Goal: Transaction & Acquisition: Purchase product/service

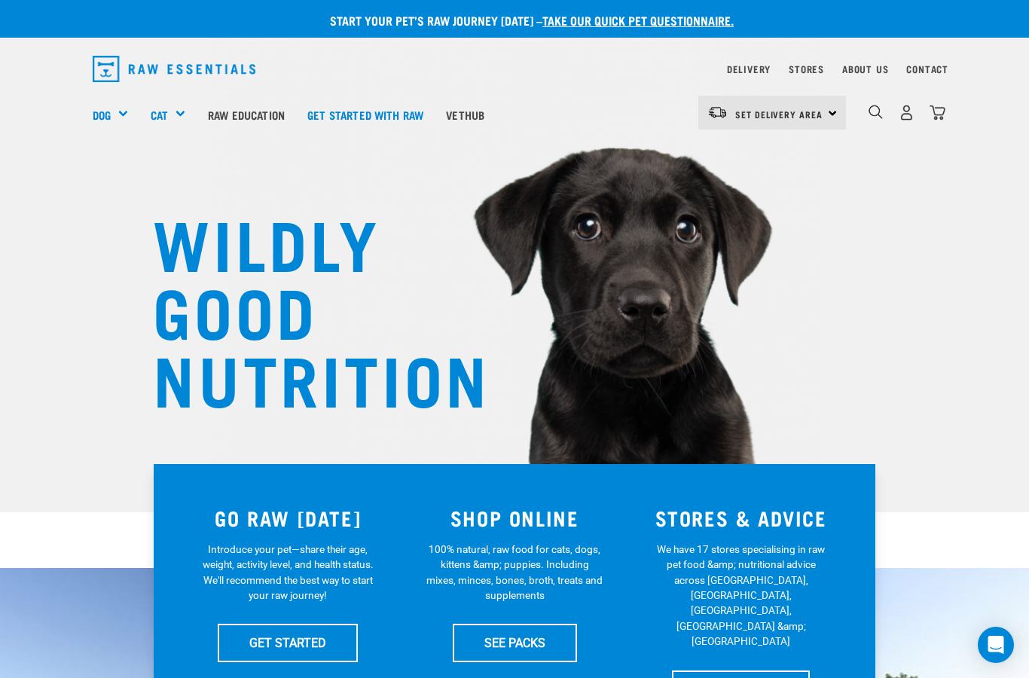
click at [902, 108] on img "dropdown navigation" at bounding box center [907, 113] width 16 height 16
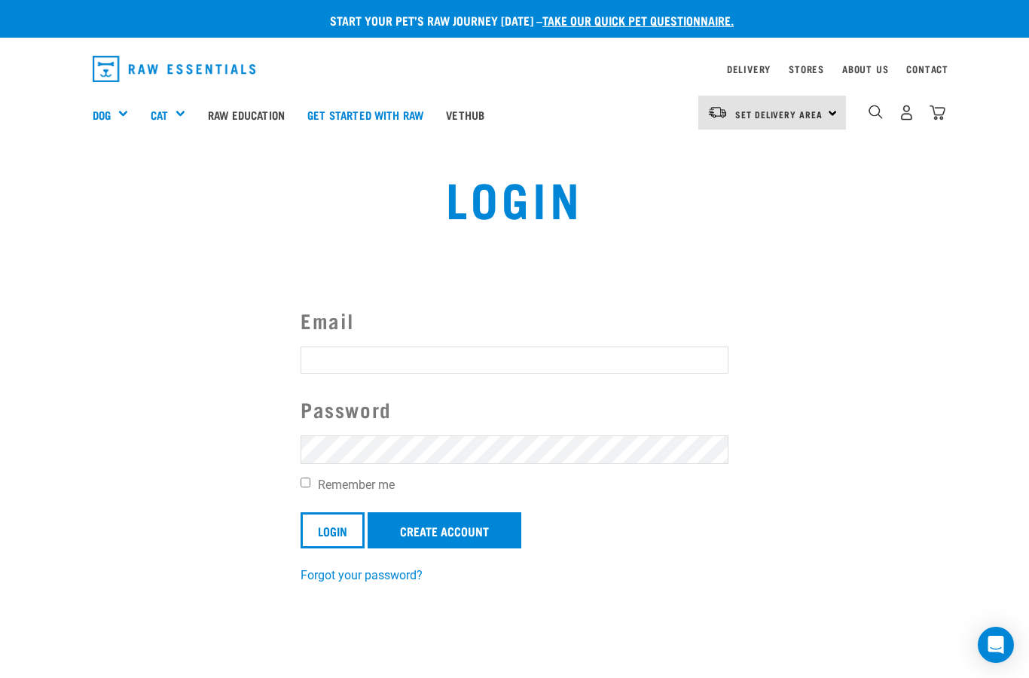
click at [371, 368] on input "Email" at bounding box center [515, 360] width 428 height 27
type input "matthewnolde@gmail.com"
click at [308, 485] on input "Remember me" at bounding box center [306, 483] width 10 height 10
checkbox input "true"
click at [464, 536] on link "Create Account" at bounding box center [445, 530] width 154 height 36
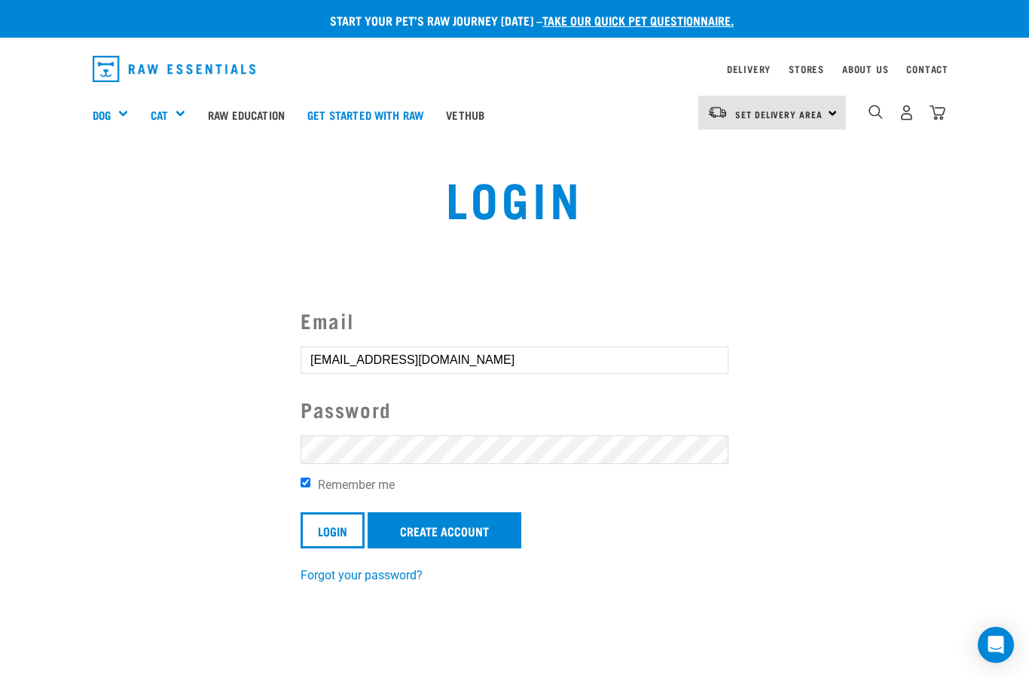
click at [335, 536] on input "Login" at bounding box center [333, 530] width 64 height 36
click at [332, 527] on input "Login" at bounding box center [333, 530] width 64 height 36
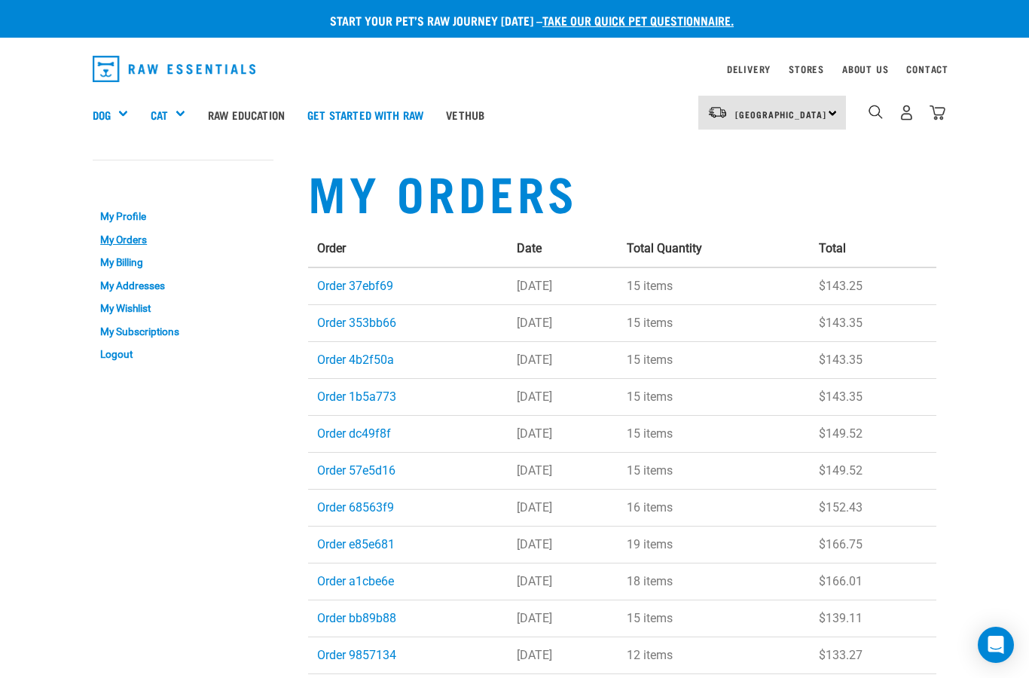
click at [353, 286] on link "Order 37ebf69" at bounding box center [355, 286] width 76 height 14
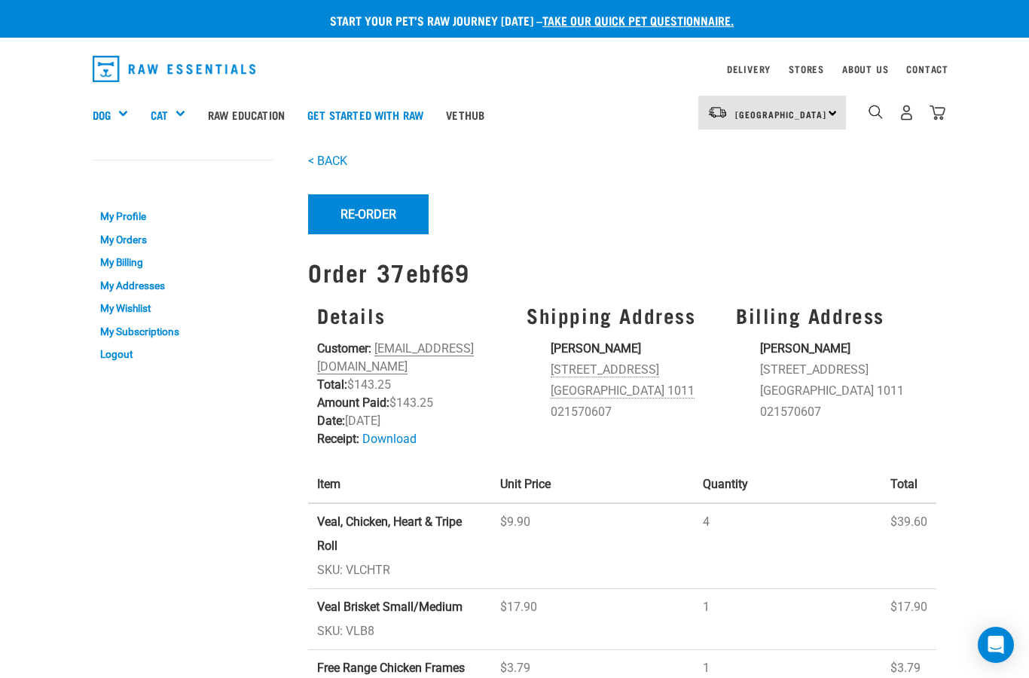
click at [365, 212] on button "Re-Order" at bounding box center [368, 213] width 121 height 39
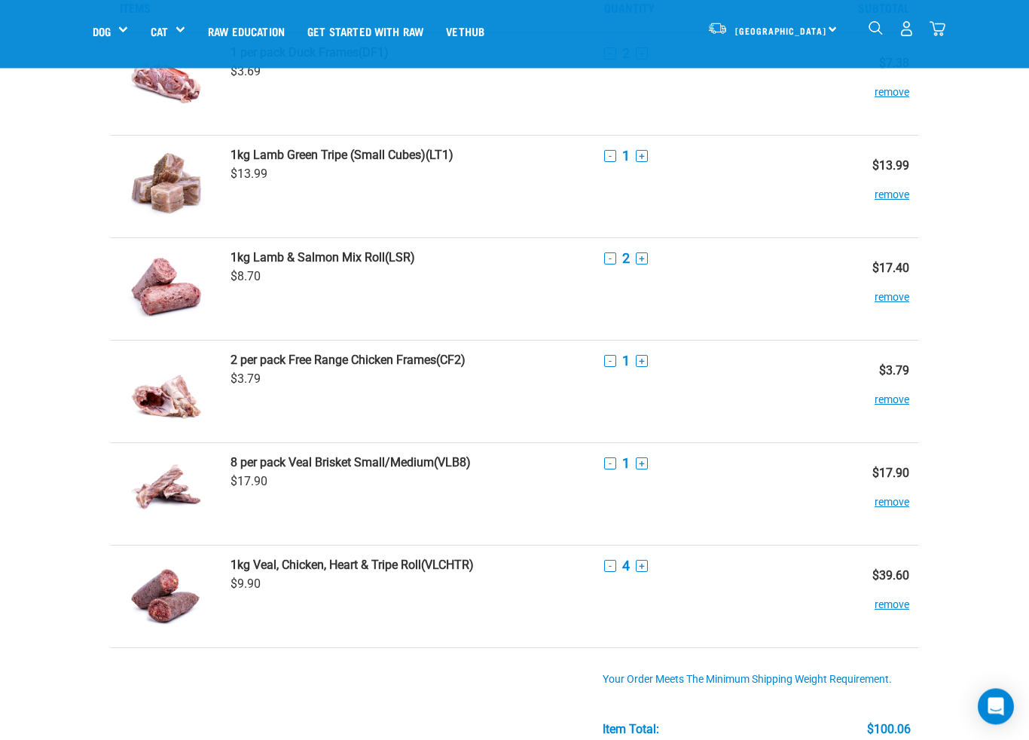
scroll to position [96, 0]
click at [604, 260] on button "-" at bounding box center [610, 258] width 12 height 12
click at [875, 399] on button "remove" at bounding box center [892, 391] width 35 height 29
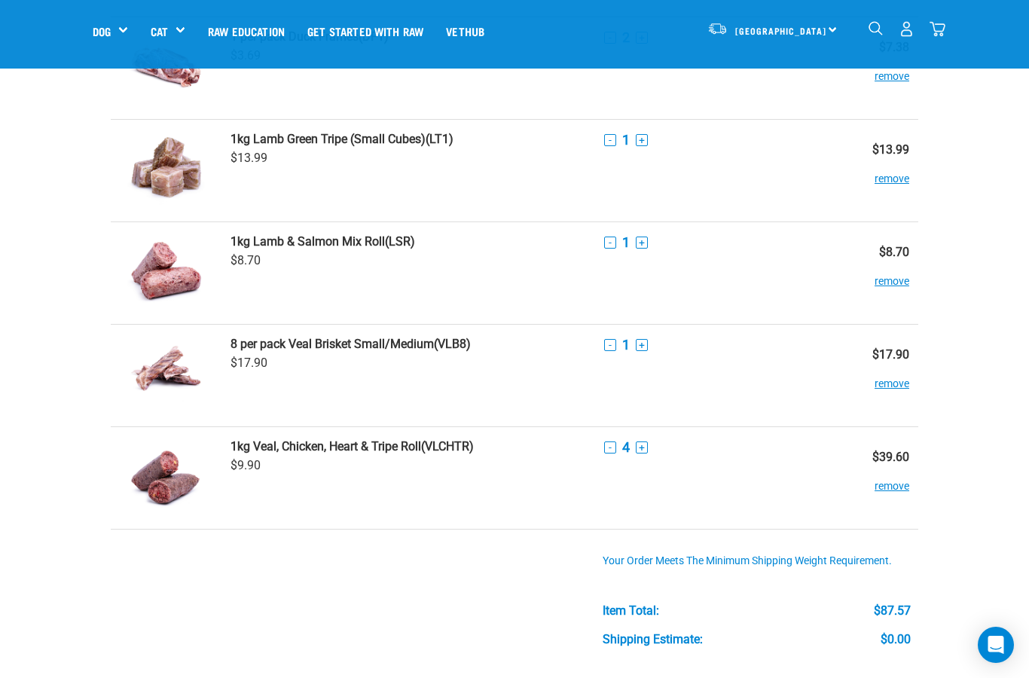
scroll to position [107, 0]
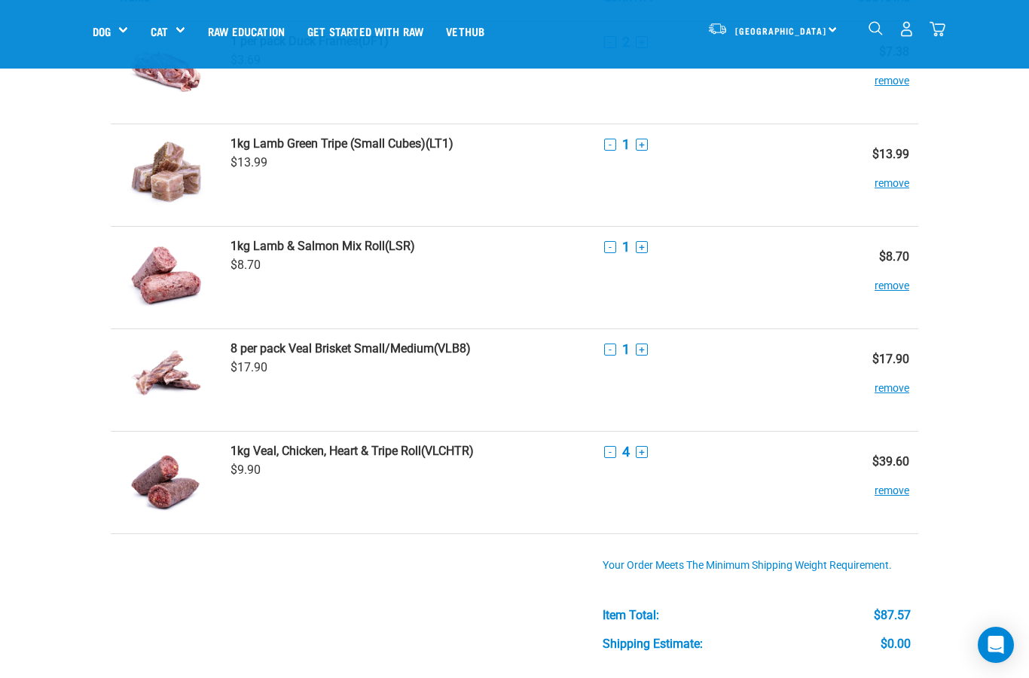
click at [636, 454] on button "+" at bounding box center [642, 452] width 12 height 12
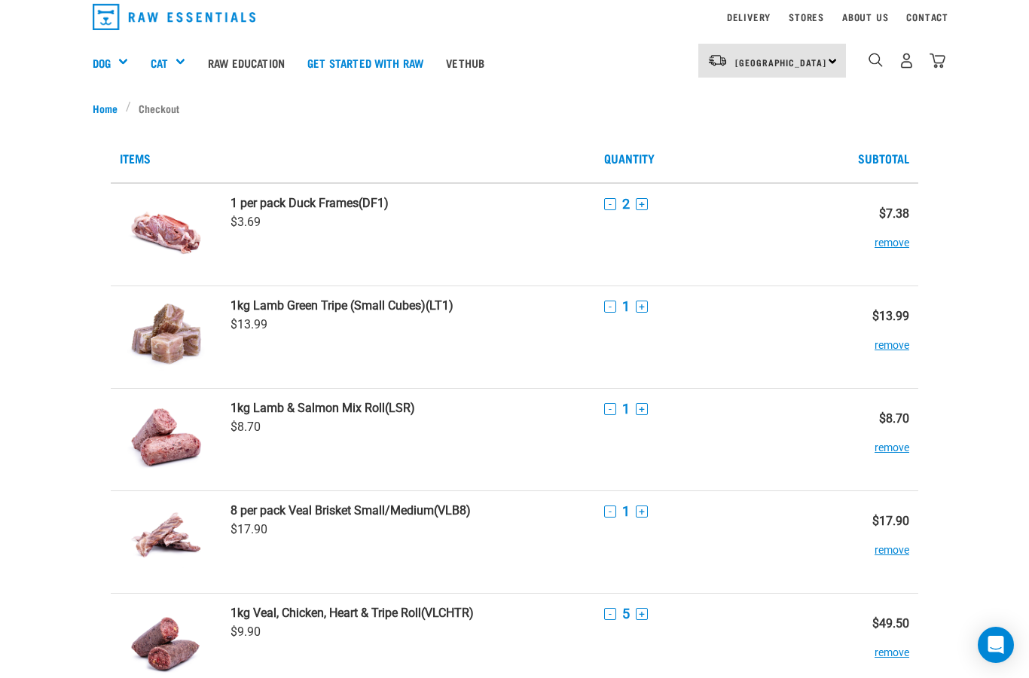
scroll to position [0, 0]
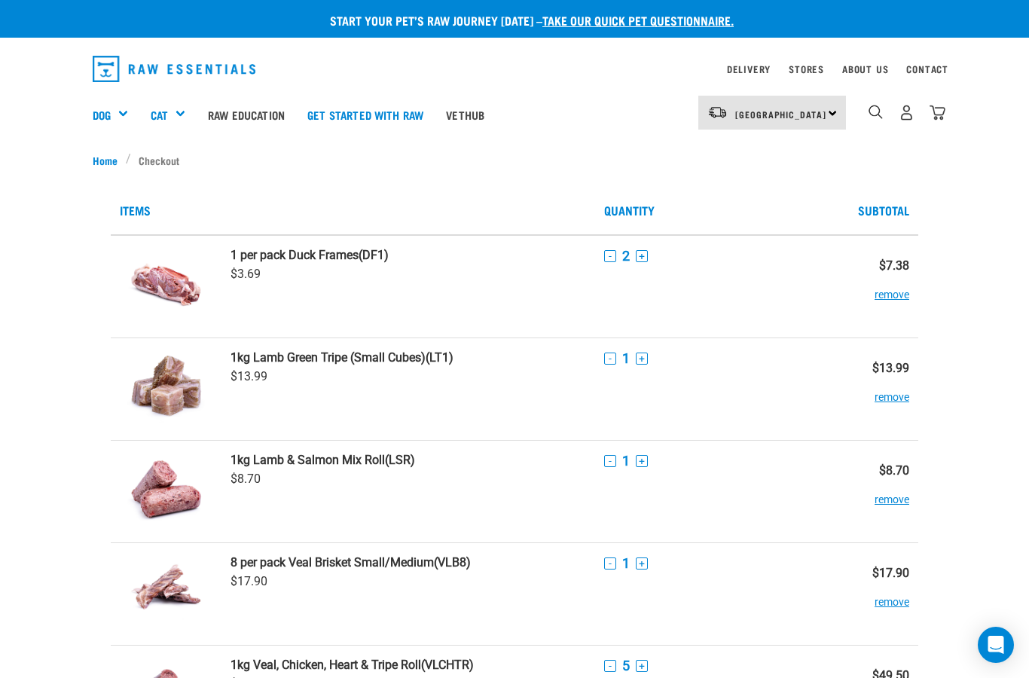
click at [0, 0] on div "Rolls" at bounding box center [0, 0] width 0 height 0
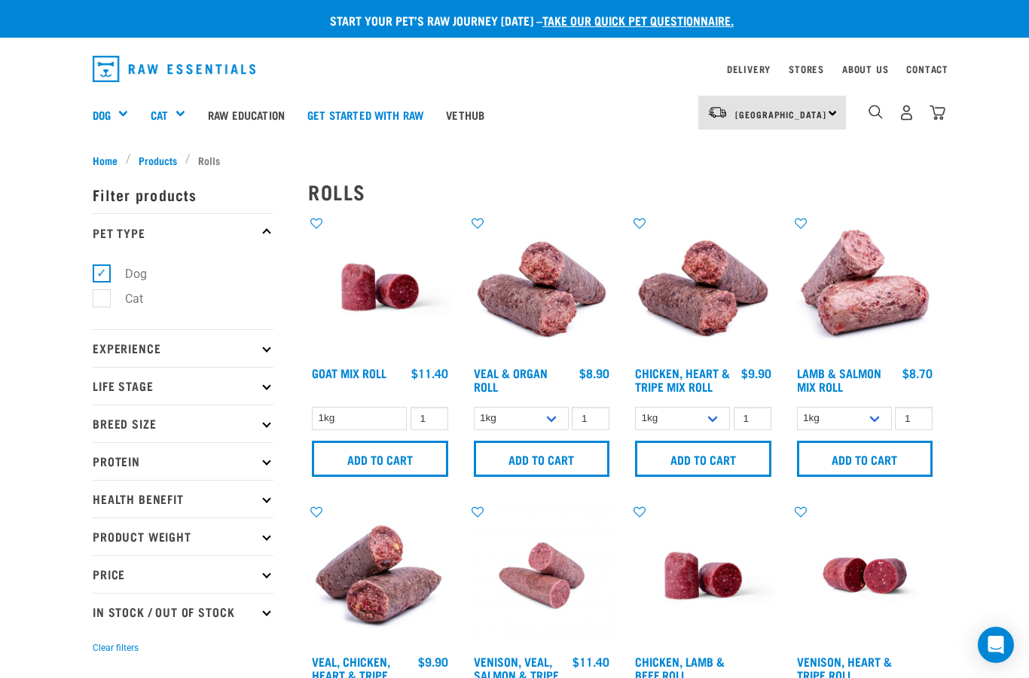
click at [510, 373] on link "Veal & Organ Roll" at bounding box center [511, 379] width 74 height 20
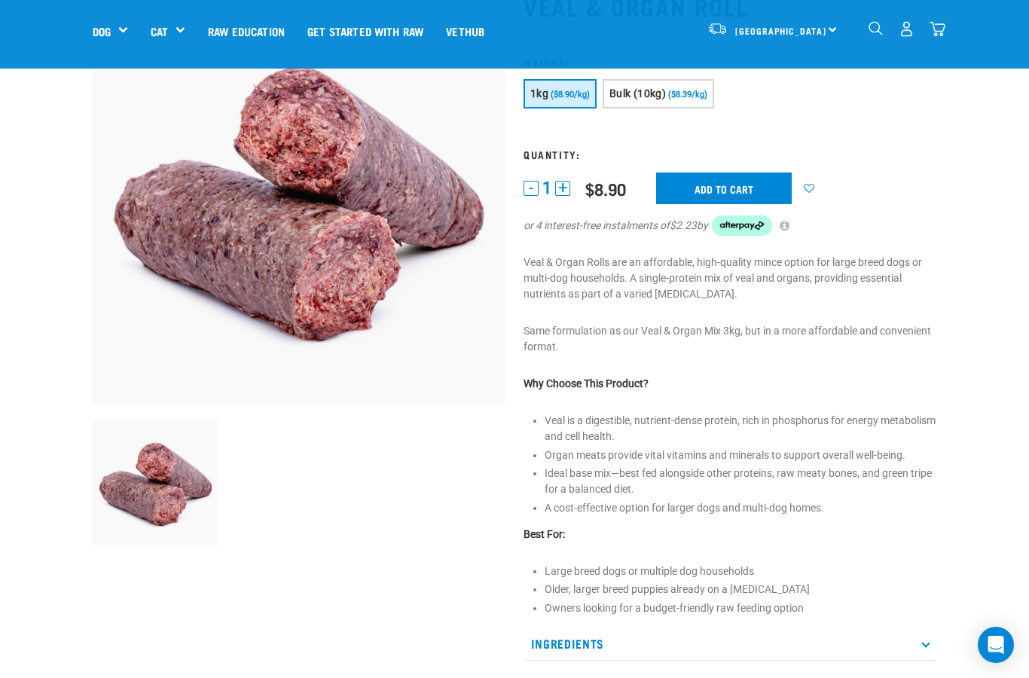
scroll to position [117, 0]
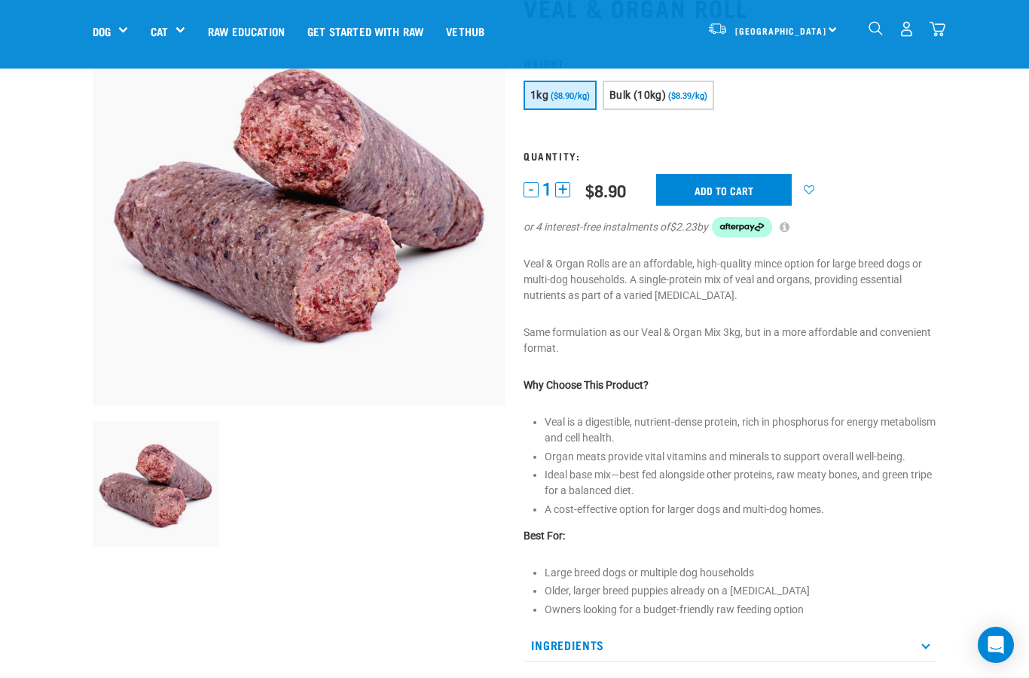
click at [562, 191] on button "+" at bounding box center [562, 189] width 15 height 15
click at [566, 188] on button "+" at bounding box center [562, 189] width 15 height 15
click at [570, 188] on button "+" at bounding box center [562, 189] width 15 height 15
click at [718, 190] on input "Add to cart" at bounding box center [724, 190] width 136 height 32
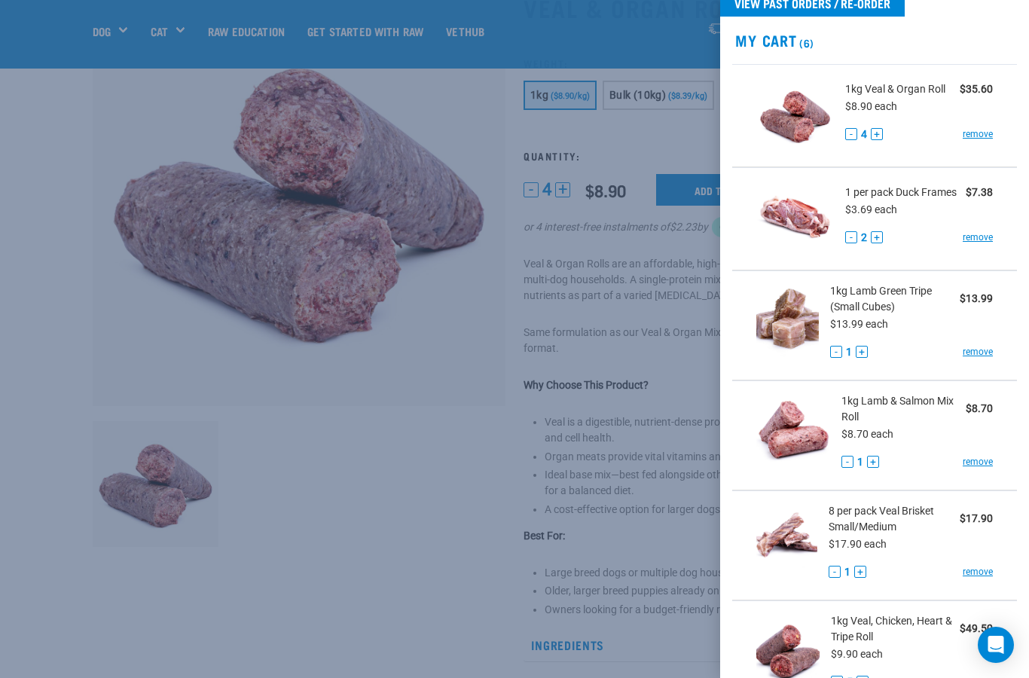
scroll to position [32, 0]
click at [861, 351] on button "+" at bounding box center [862, 353] width 12 height 12
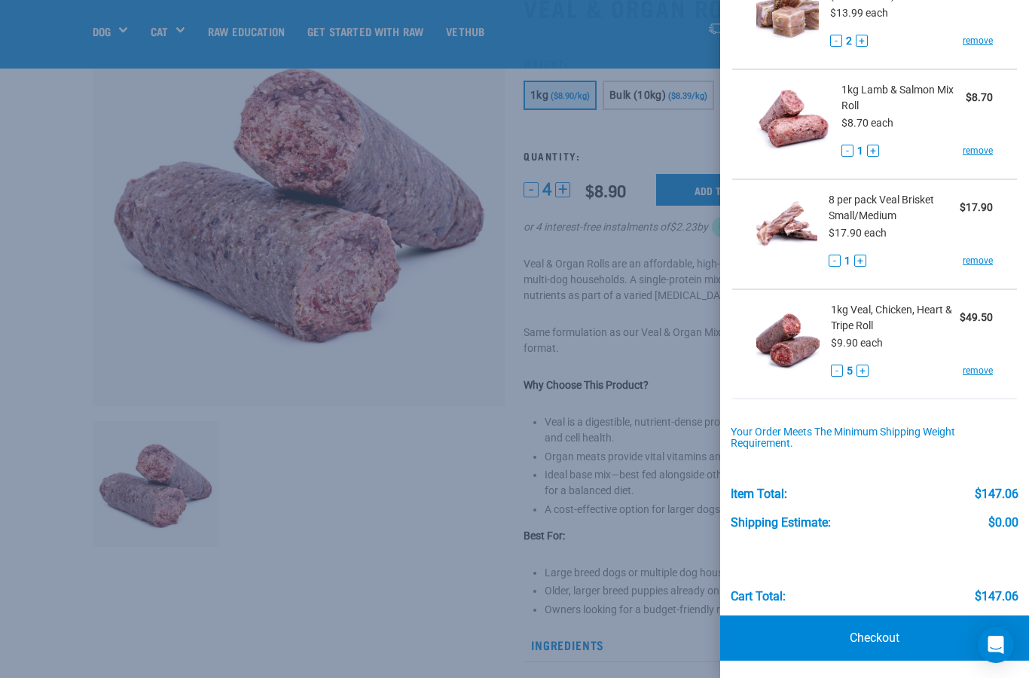
scroll to position [344, 0]
click at [877, 636] on link "Checkout" at bounding box center [874, 638] width 309 height 45
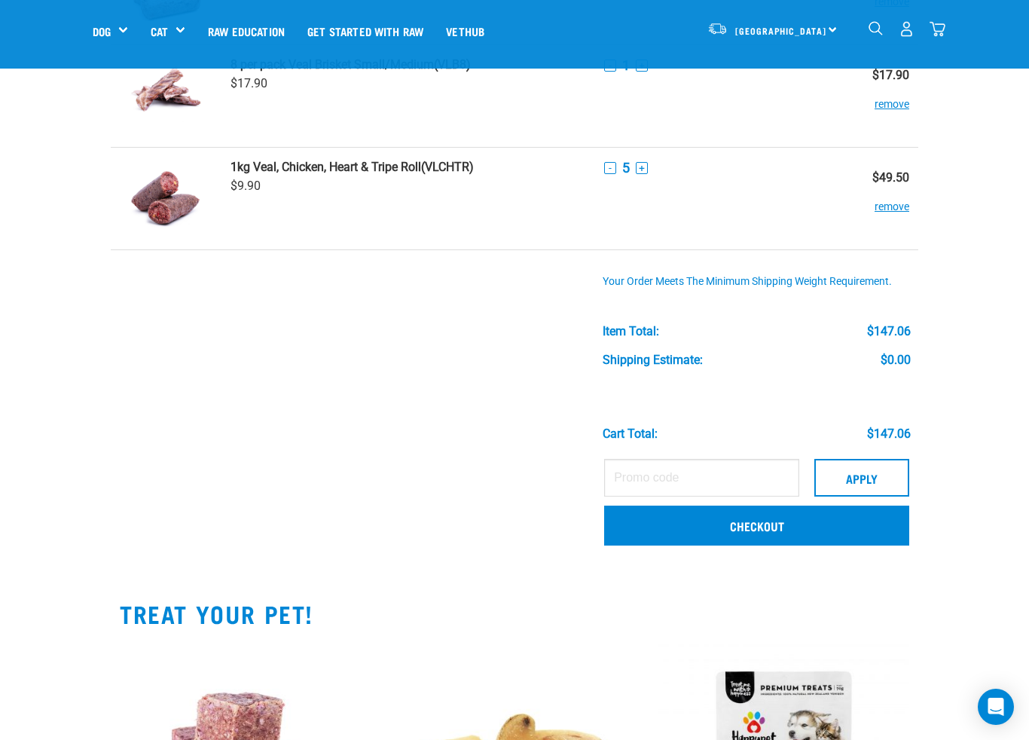
scroll to position [505, 0]
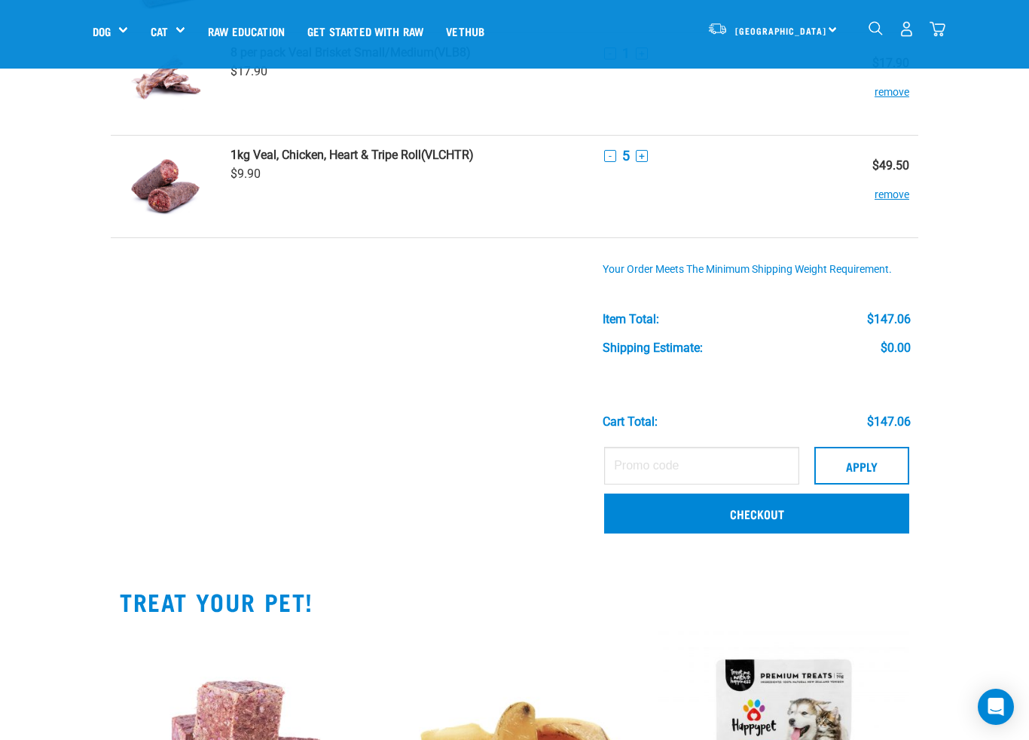
click at [720, 511] on link "Checkout" at bounding box center [756, 512] width 305 height 39
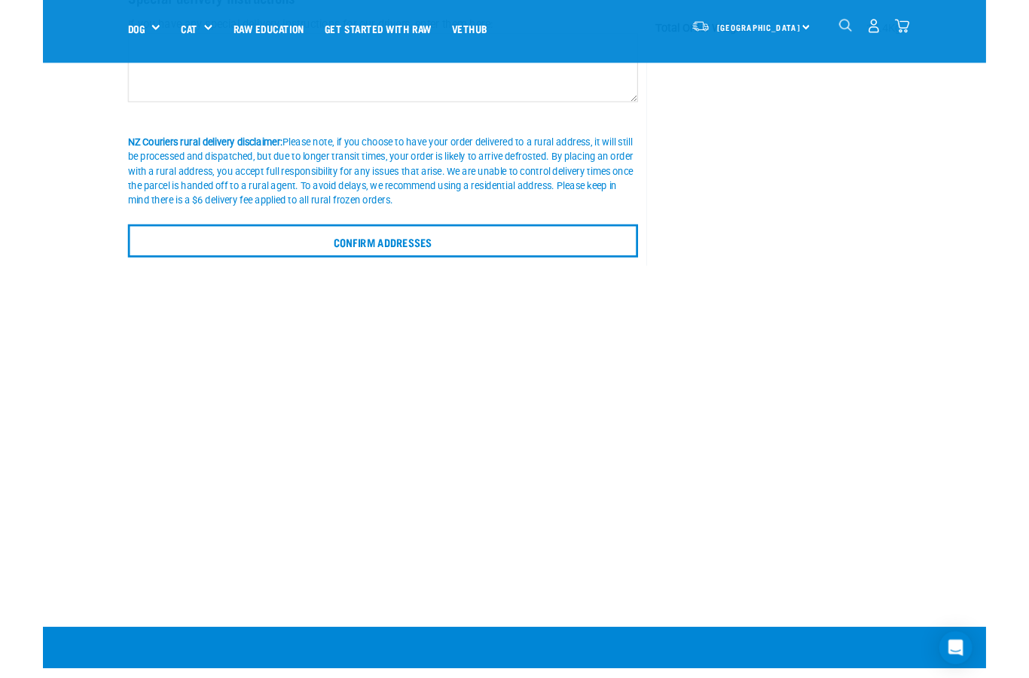
scroll to position [397, 0]
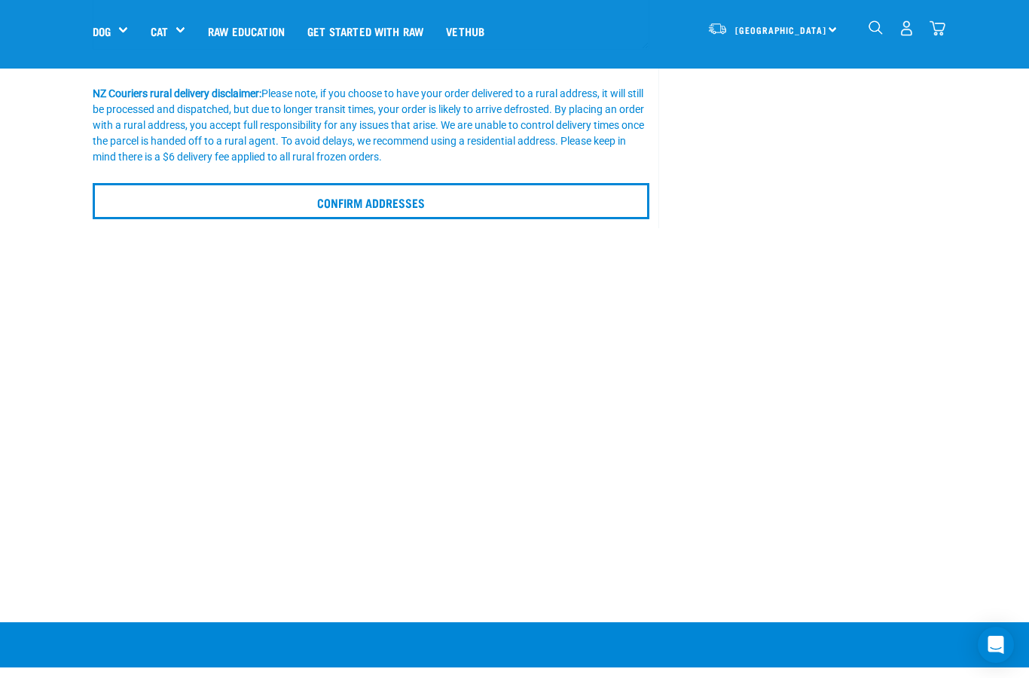
click at [135, 197] on input "Confirm addresses" at bounding box center [371, 201] width 557 height 36
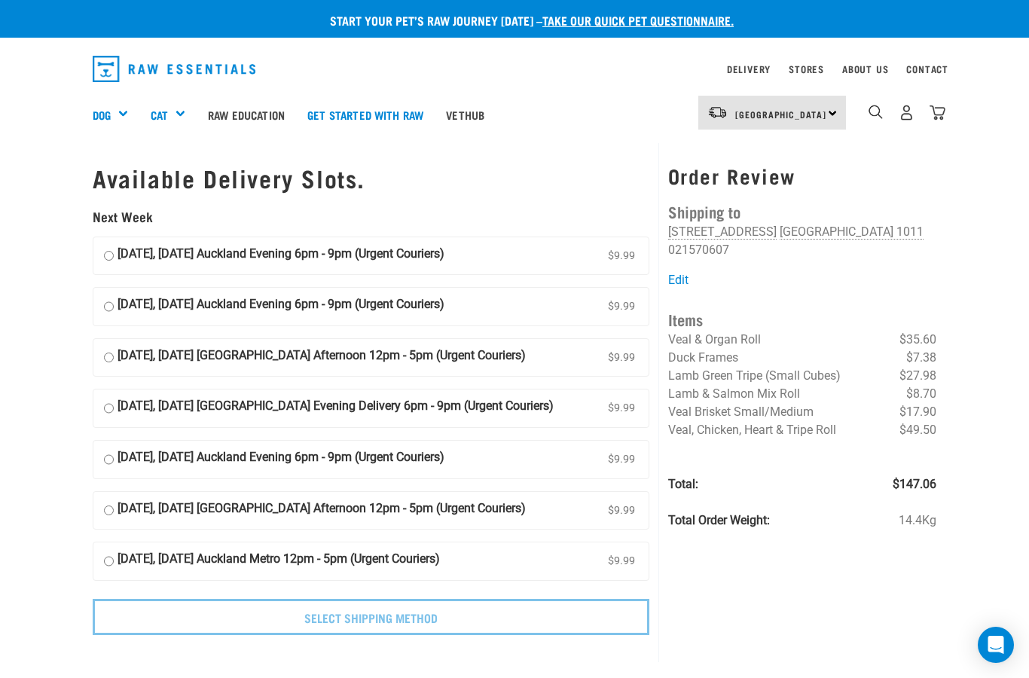
click at [114, 246] on input "15 September, Monday Auckland Evening 6pm - 9pm (Urgent Couriers) $9.99" at bounding box center [109, 256] width 10 height 23
radio input "true"
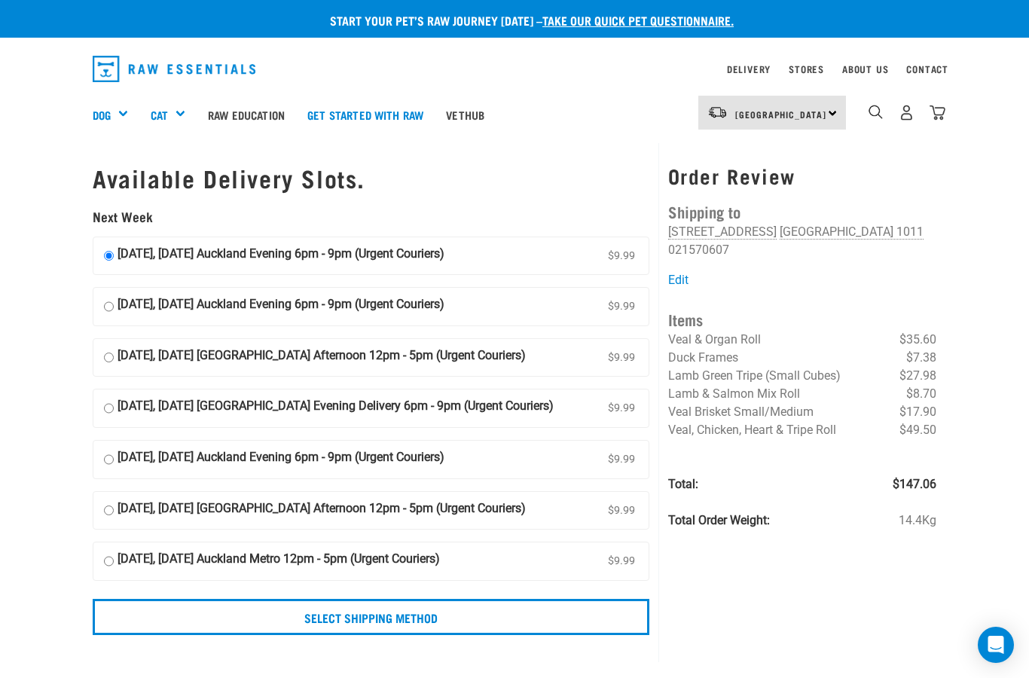
click at [358, 612] on input "Select Shipping Method" at bounding box center [371, 617] width 557 height 36
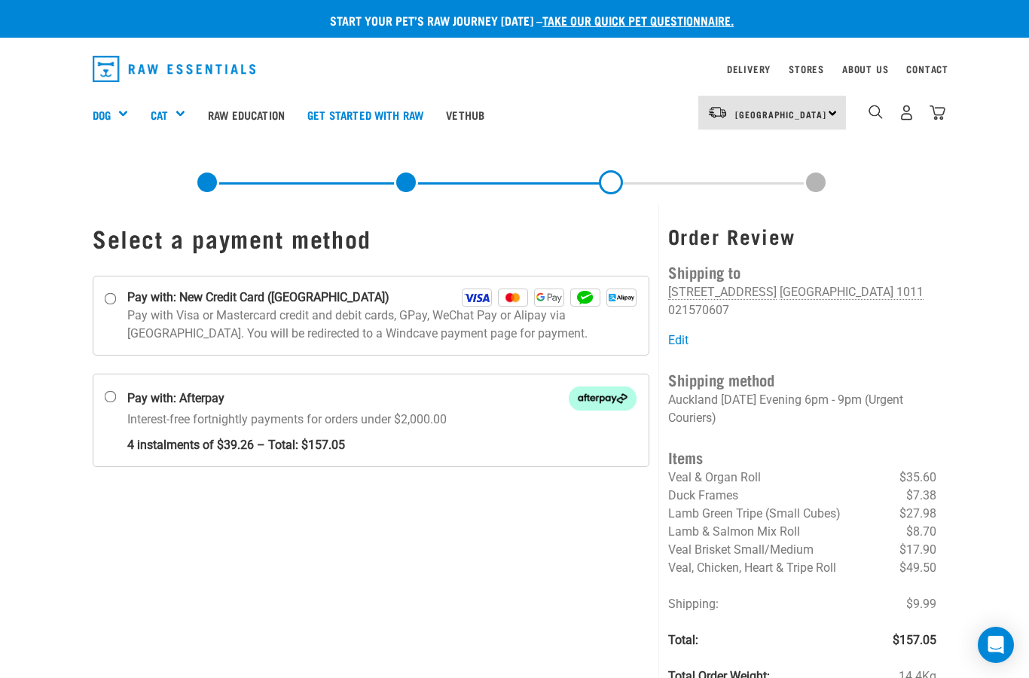
click at [110, 295] on input "Pay with: New Credit Card ([GEOGRAPHIC_DATA])" at bounding box center [111, 298] width 12 height 12
radio input "true"
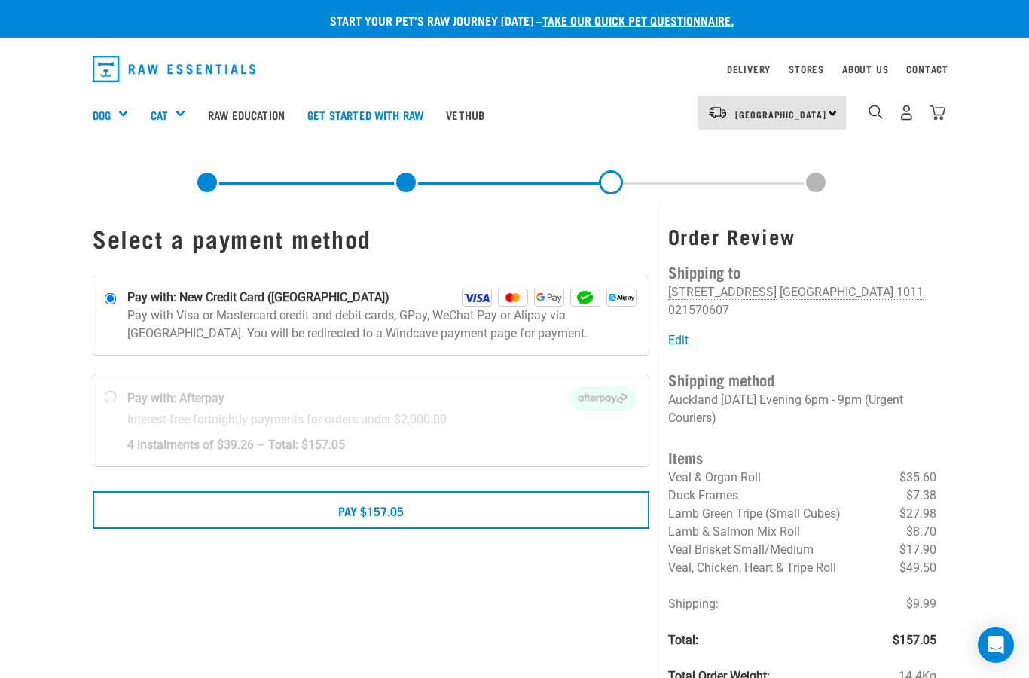
click at [382, 511] on button "Pay $157.05" at bounding box center [371, 510] width 557 height 38
